Goal: Subscribe to service/newsletter

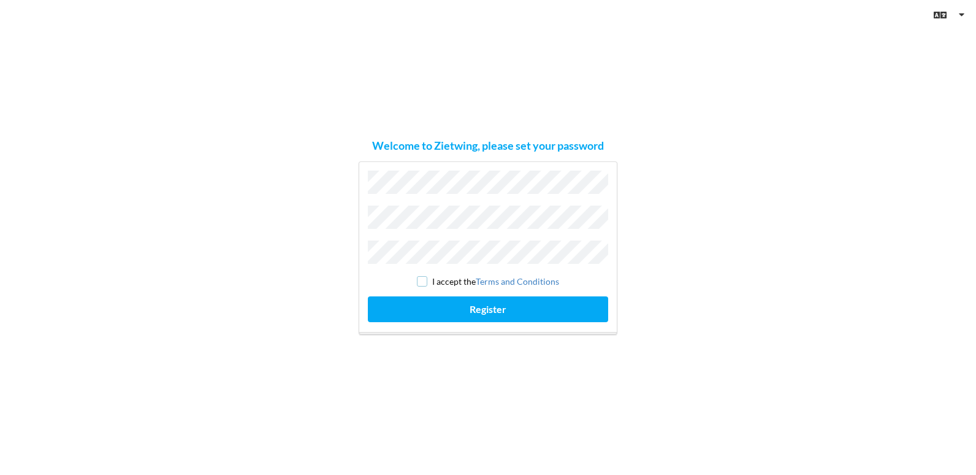
click at [424, 277] on input "checkbox" at bounding box center [422, 281] width 10 height 10
checkbox input "true"
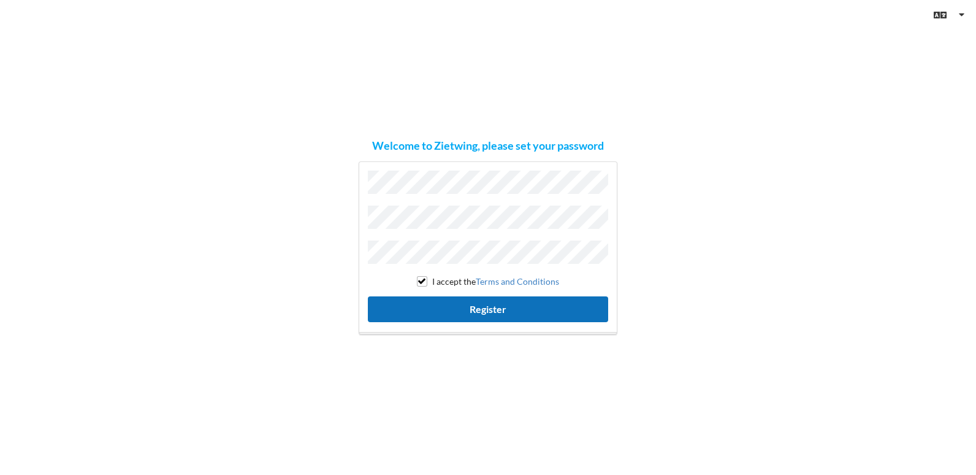
click at [492, 301] on button "Register" at bounding box center [488, 308] width 240 height 25
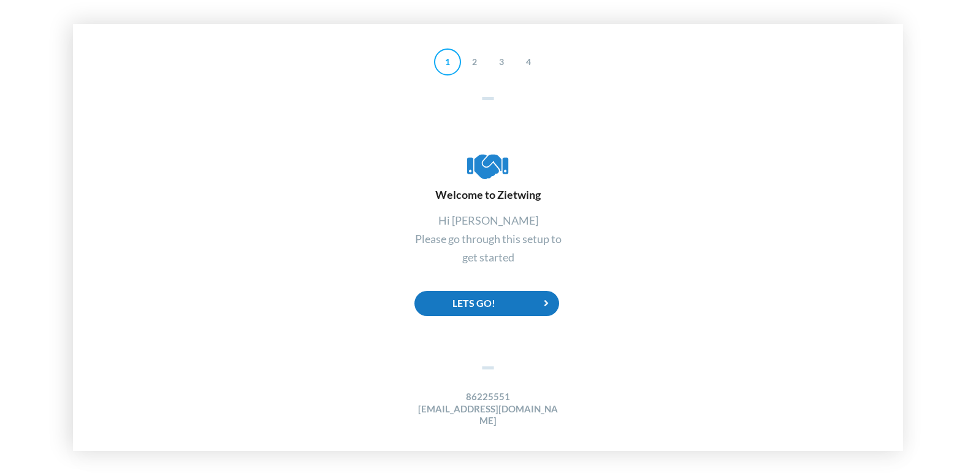
click at [477, 310] on div "Lets Go!" at bounding box center [487, 303] width 145 height 25
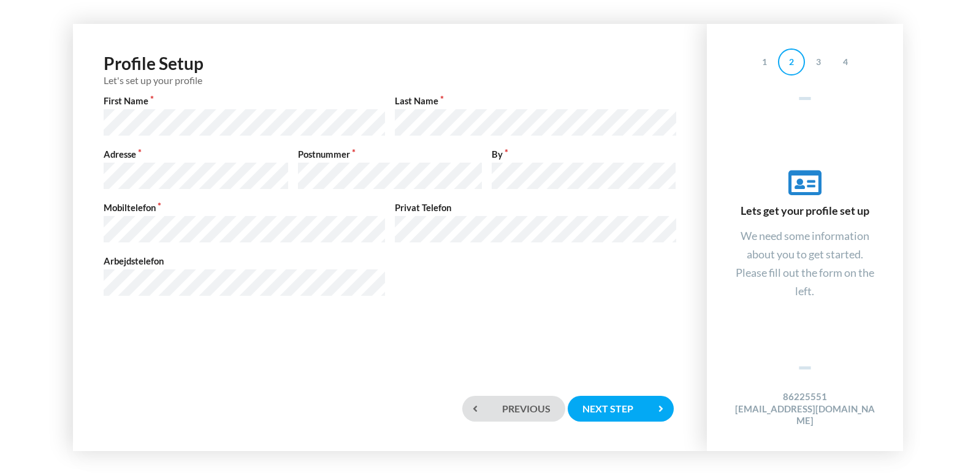
click at [223, 332] on div "Profile Setup Let's set up your profile First Name Last Name Adresse Postnummer…" at bounding box center [389, 207] width 609 height 342
click at [614, 410] on div "Next step" at bounding box center [620, 408] width 105 height 25
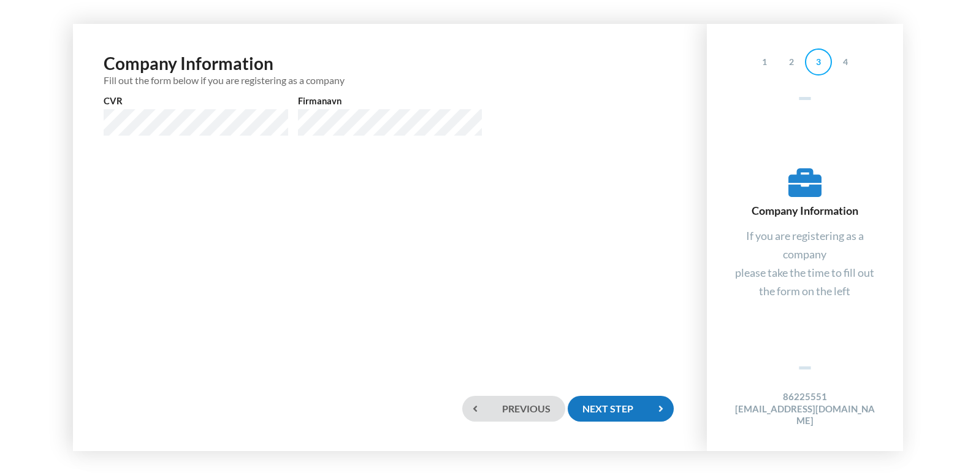
click at [629, 410] on div "Next step" at bounding box center [620, 408] width 105 height 25
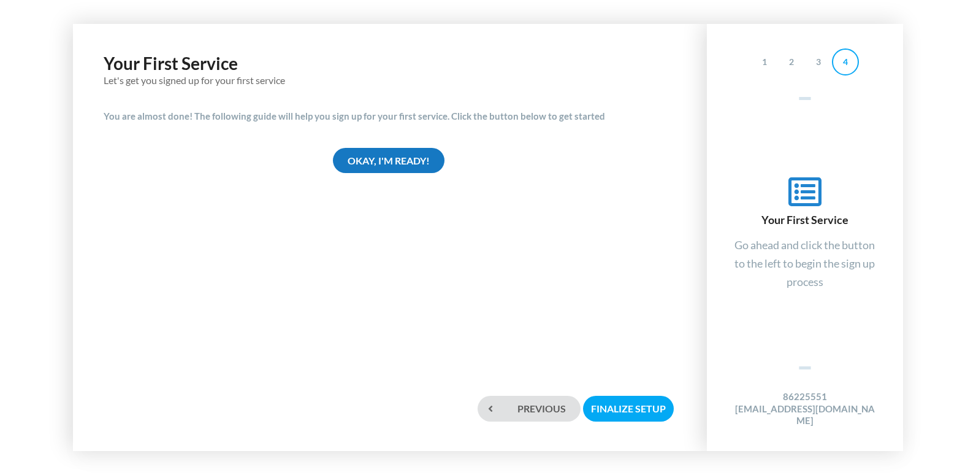
click at [402, 160] on div "Okay, I'm ready!" at bounding box center [389, 160] width 112 height 25
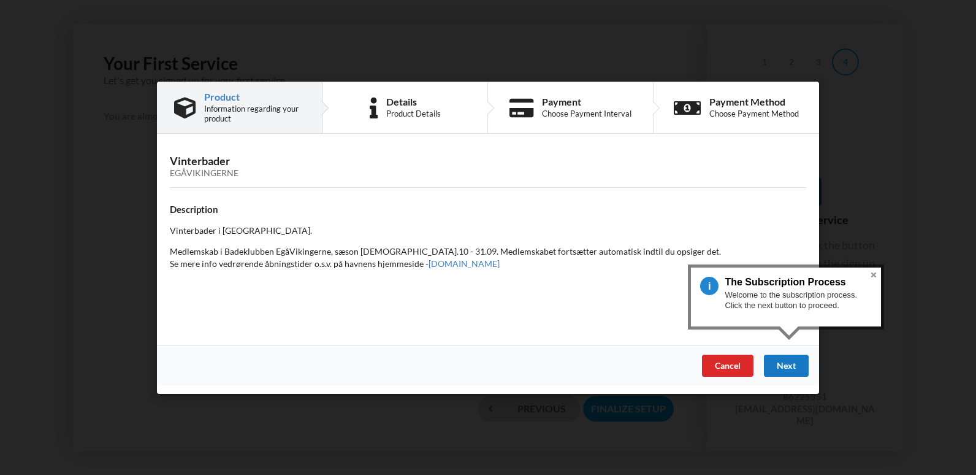
click at [795, 369] on div "Next" at bounding box center [786, 365] width 45 height 22
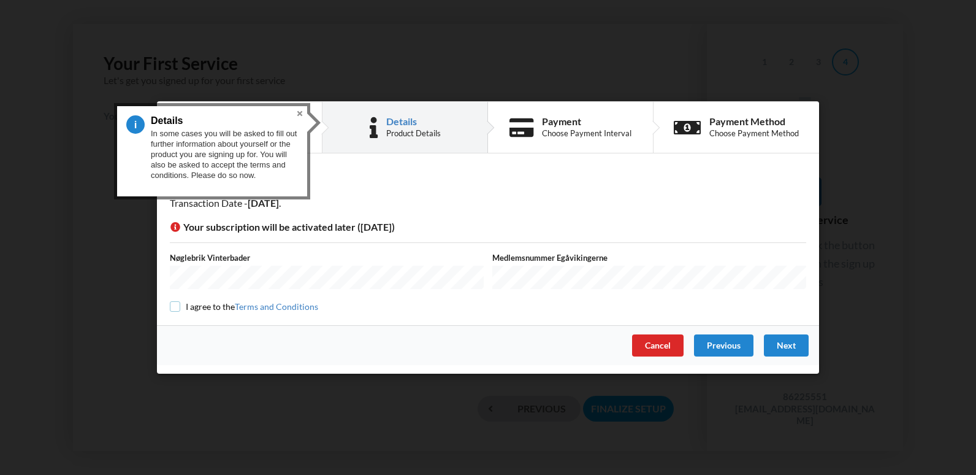
click at [176, 302] on input "checkbox" at bounding box center [175, 306] width 10 height 10
checkbox input "true"
click at [783, 345] on div "Next" at bounding box center [786, 345] width 45 height 22
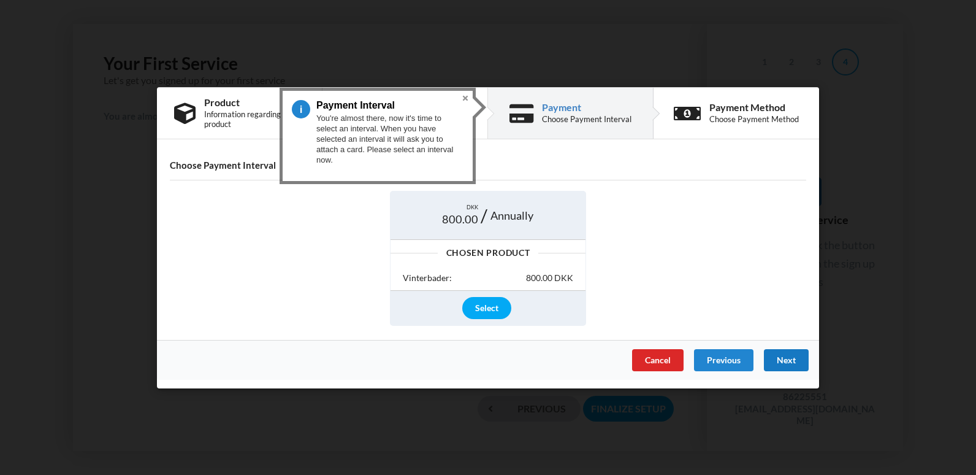
click at [784, 356] on div "Next" at bounding box center [786, 359] width 45 height 22
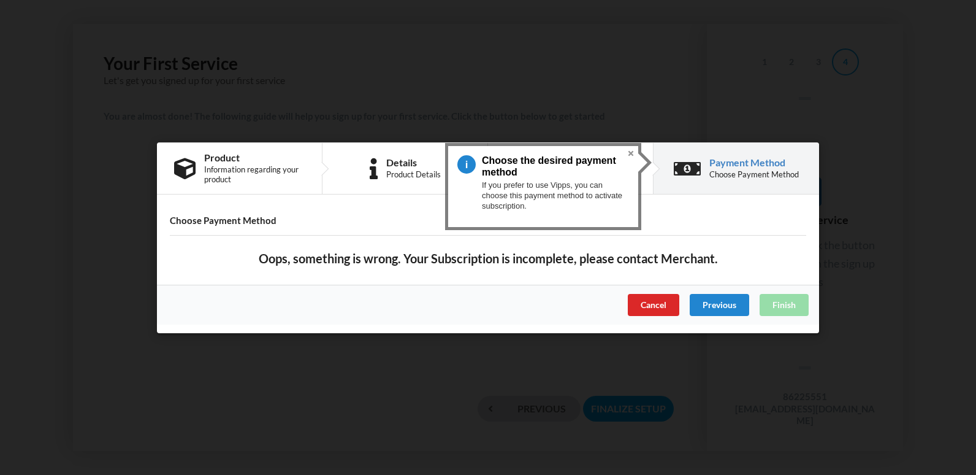
click at [738, 161] on div "Payment Method" at bounding box center [755, 163] width 90 height 10
click at [708, 304] on div "Previous" at bounding box center [719, 304] width 59 height 22
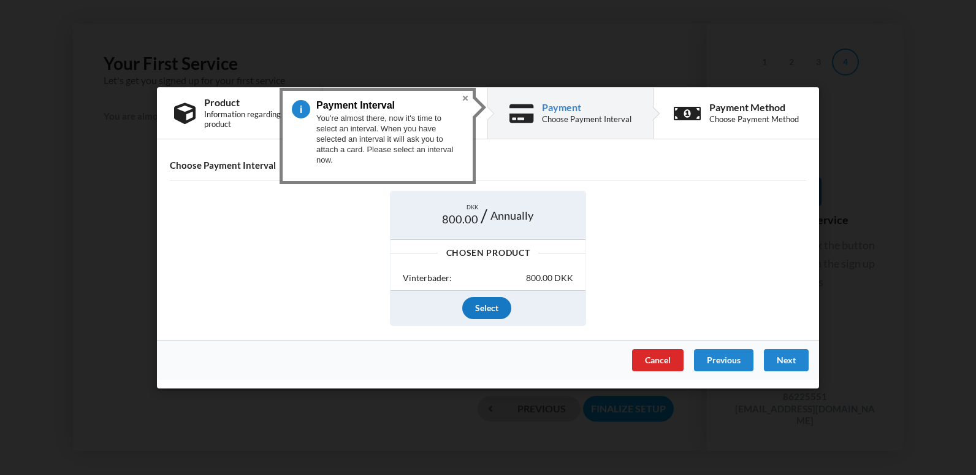
click at [481, 306] on div "Select" at bounding box center [486, 308] width 49 height 22
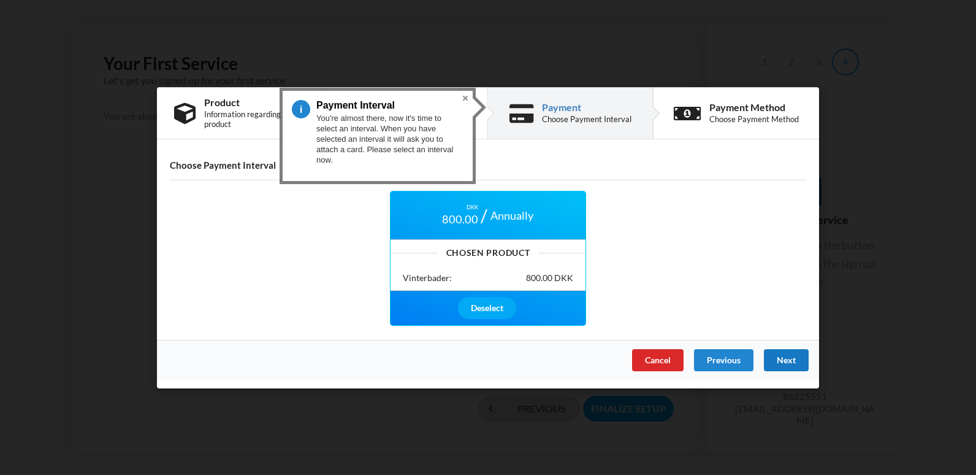
click at [786, 359] on div "Next" at bounding box center [786, 359] width 45 height 22
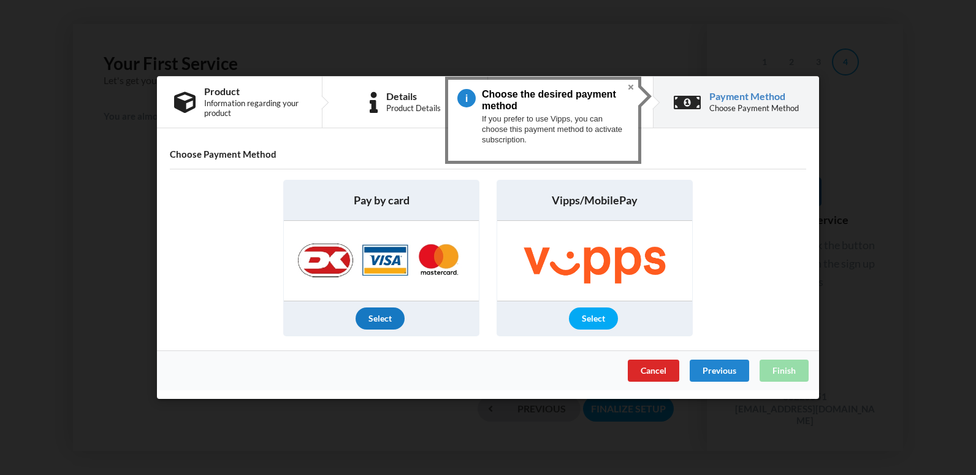
click at [379, 320] on div "Select" at bounding box center [380, 318] width 49 height 22
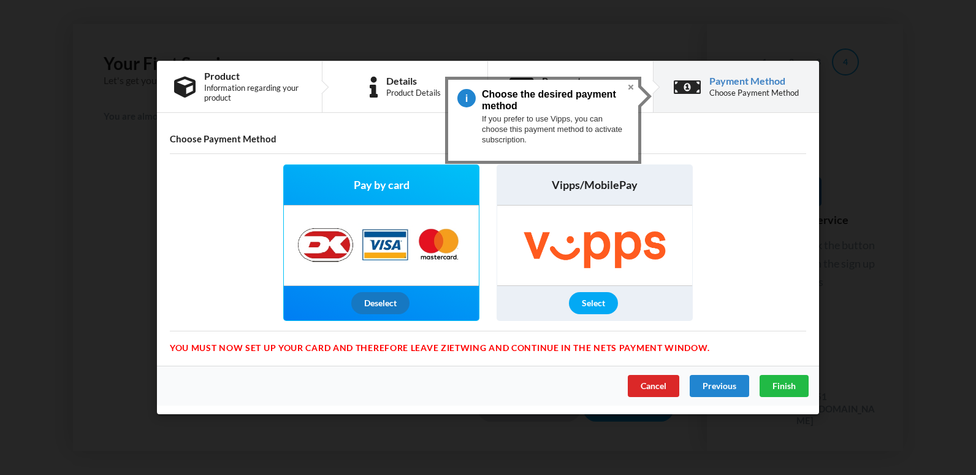
click at [373, 307] on div "Deselect" at bounding box center [380, 303] width 58 height 22
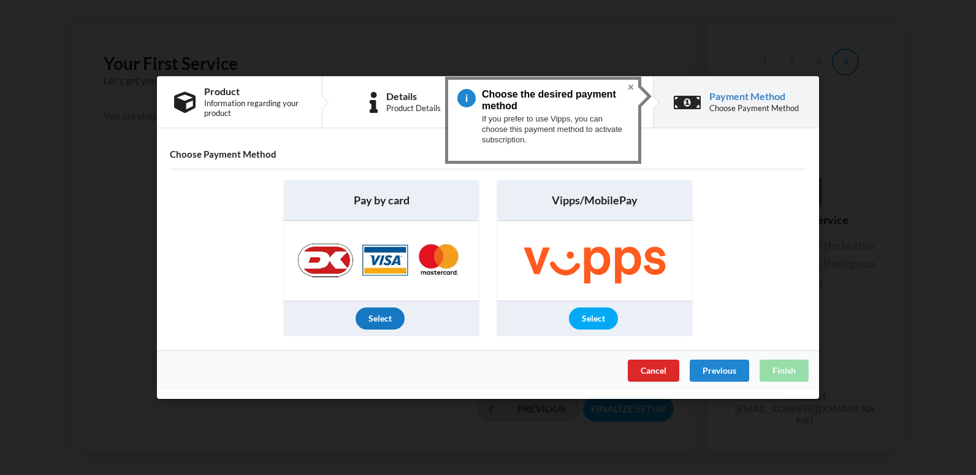
click at [378, 319] on div "Select" at bounding box center [380, 318] width 49 height 22
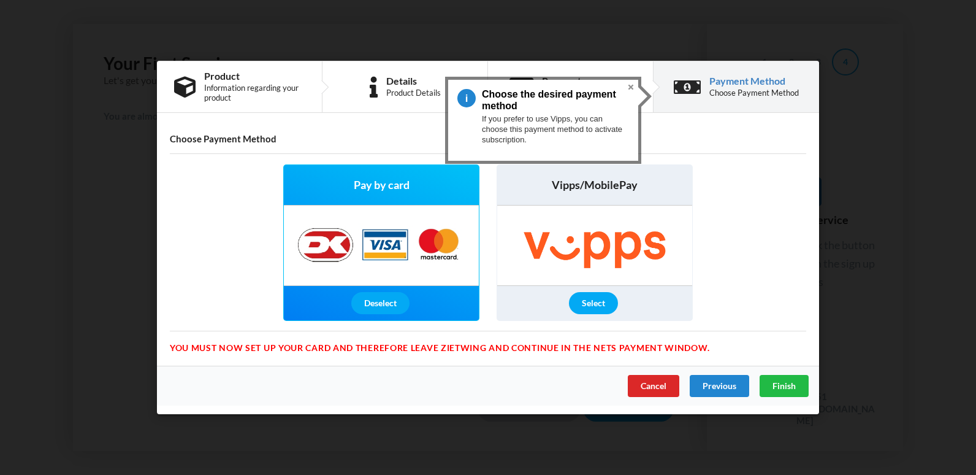
click at [264, 137] on h4 "Choose Payment Method" at bounding box center [488, 139] width 637 height 12
click at [374, 304] on div "Deselect" at bounding box center [380, 303] width 58 height 22
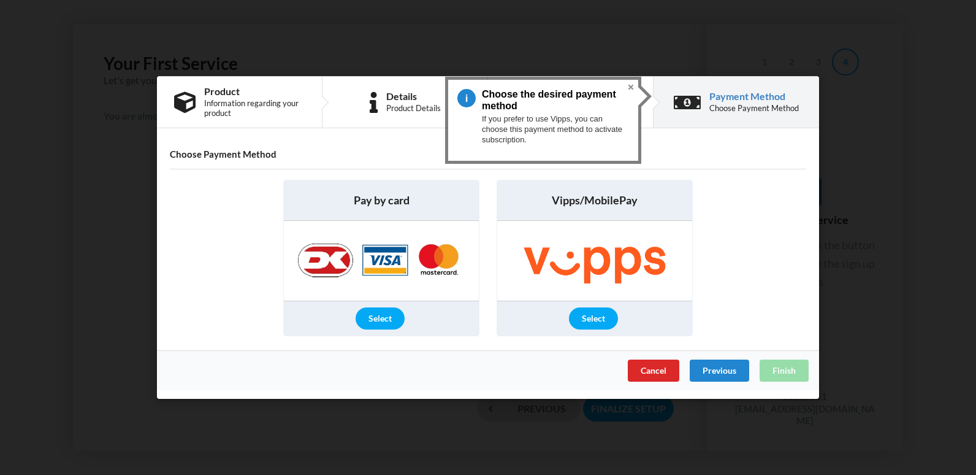
click at [383, 317] on div "Select" at bounding box center [380, 318] width 49 height 22
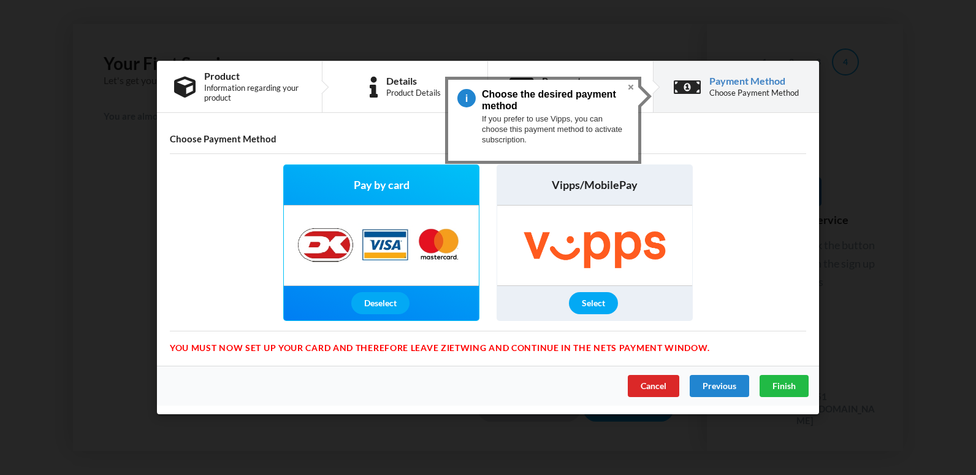
click at [757, 81] on div "Payment Method" at bounding box center [755, 81] width 90 height 10
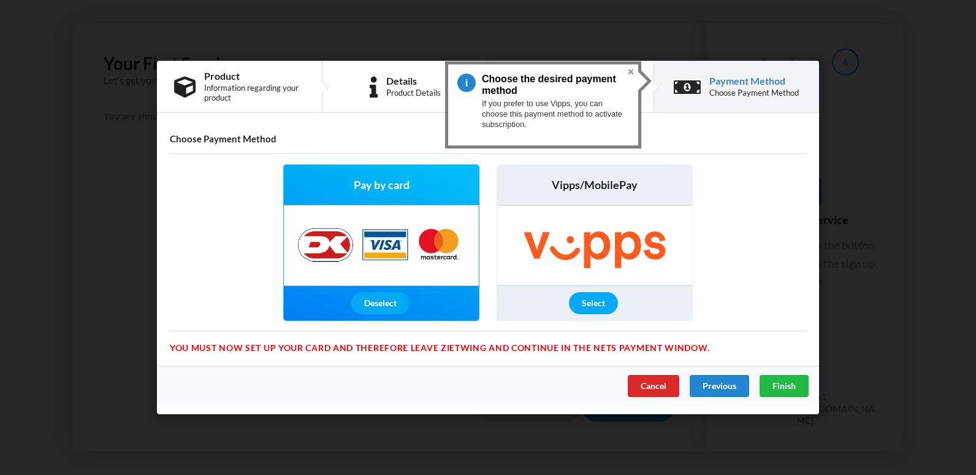
click at [757, 81] on div "Payment Method" at bounding box center [755, 81] width 90 height 10
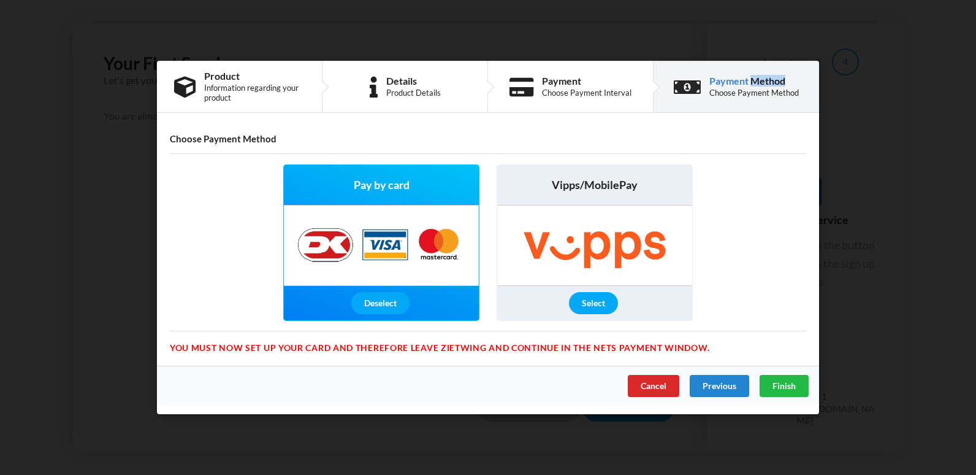
click at [757, 81] on div "Payment Method" at bounding box center [755, 81] width 90 height 10
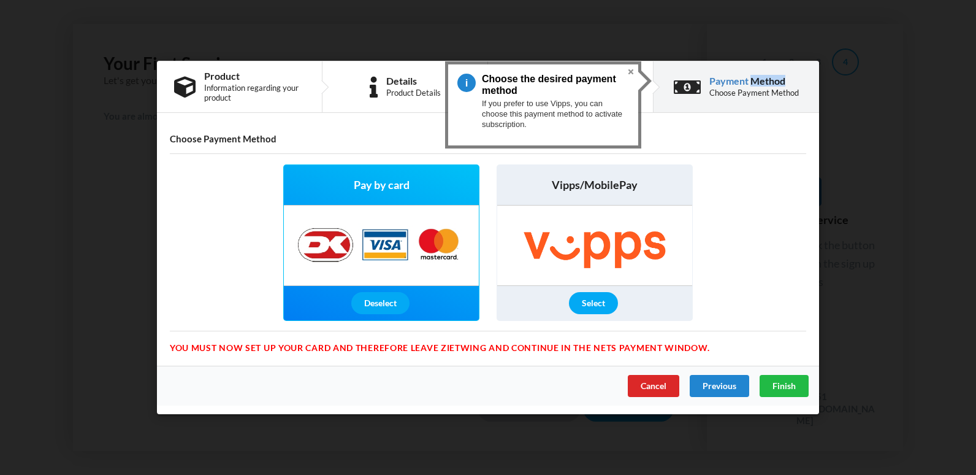
click at [757, 81] on div "Payment Method" at bounding box center [755, 81] width 90 height 10
click at [783, 382] on span "Finish" at bounding box center [784, 385] width 23 height 10
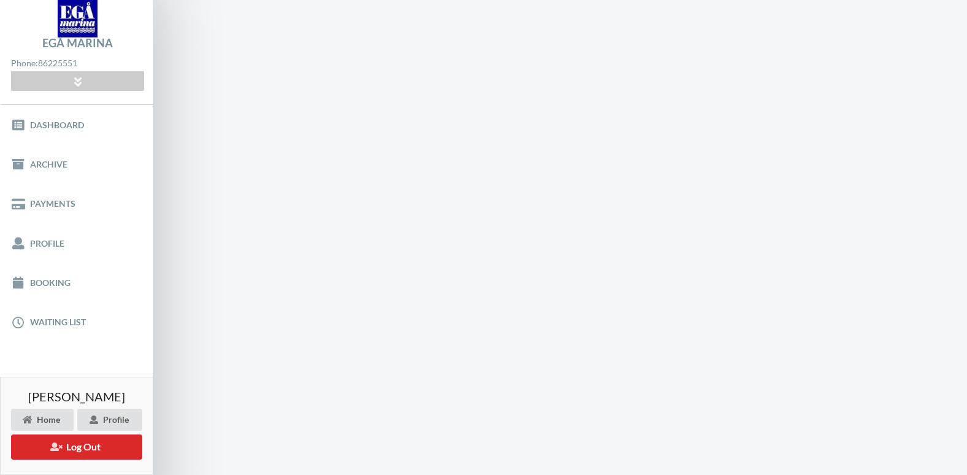
scroll to position [1, 0]
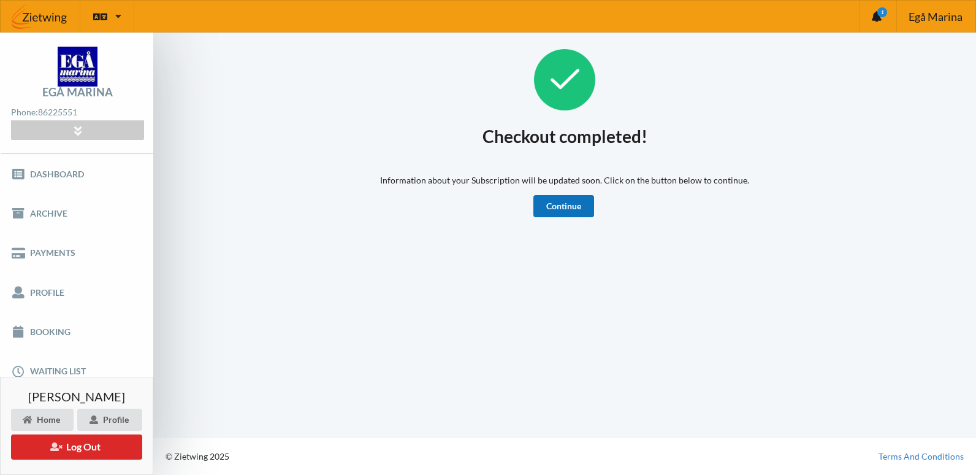
click at [560, 207] on link "Continue" at bounding box center [564, 206] width 61 height 22
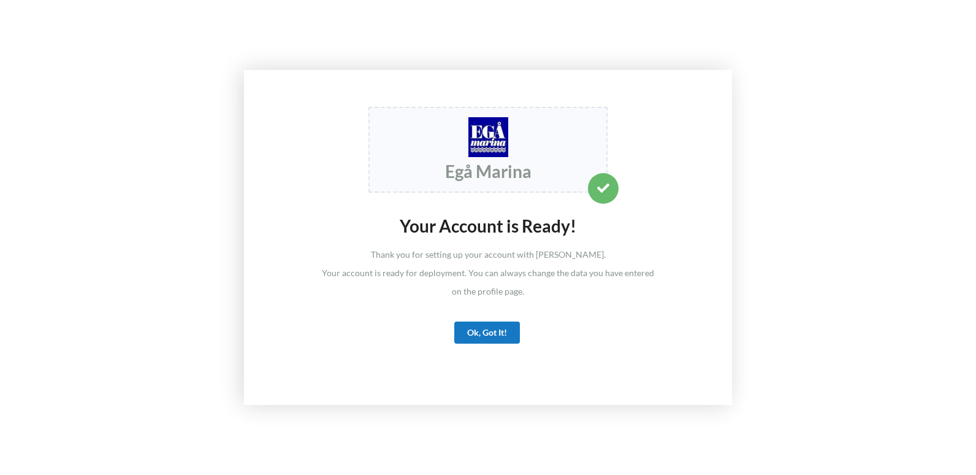
click at [502, 334] on div "Ok, Got It!" at bounding box center [487, 332] width 66 height 22
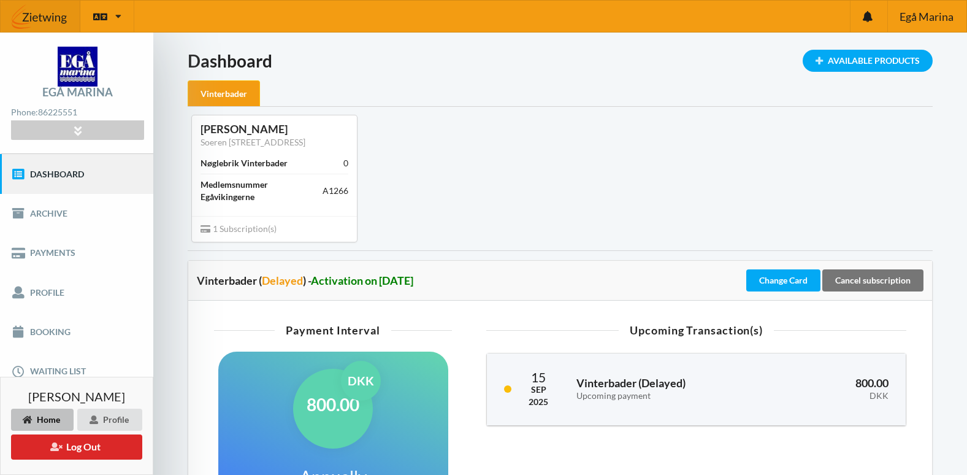
click at [226, 92] on div "Vinterbader" at bounding box center [224, 93] width 72 height 26
